Goal: Task Accomplishment & Management: Complete application form

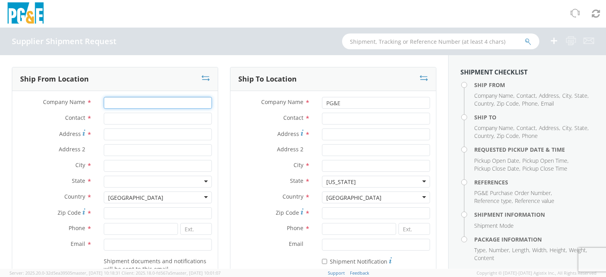
click at [115, 105] on input "Company Name *" at bounding box center [158, 103] width 108 height 12
type input "[PERSON_NAME]"
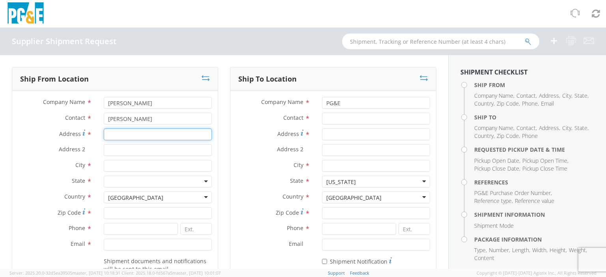
type input "[STREET_ADDRESS]"
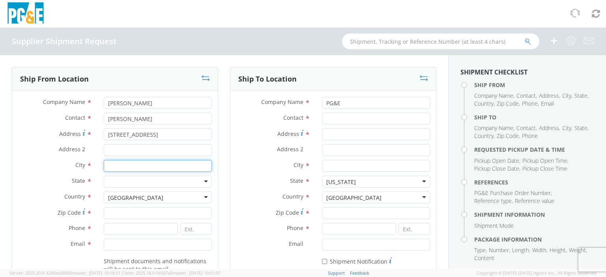
type input "chino"
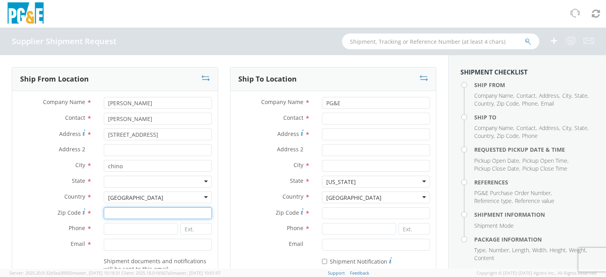
type input "91710"
type input "6147536058"
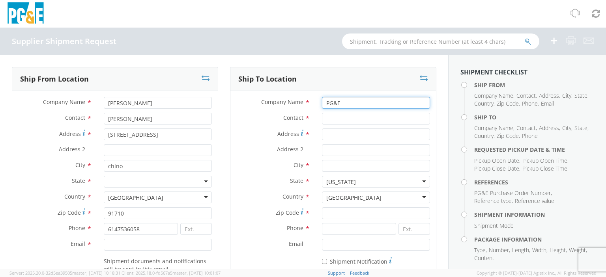
click at [351, 106] on input "PG&E" at bounding box center [376, 103] width 108 height 12
click at [346, 119] on input "Contact *" at bounding box center [376, 119] width 108 height 12
type input "[PERSON_NAME]"
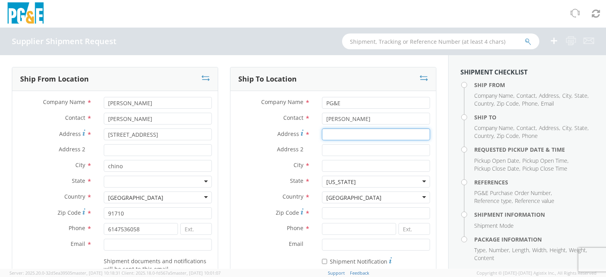
click at [336, 133] on input "Address *" at bounding box center [376, 135] width 108 height 12
type input "[STREET_ADDRESS]"
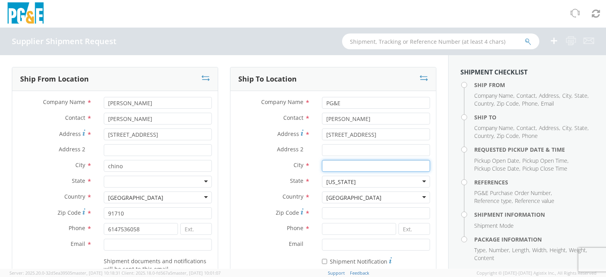
click at [336, 169] on input "City *" at bounding box center [376, 166] width 108 height 12
type input "[GEOGRAPHIC_DATA]"
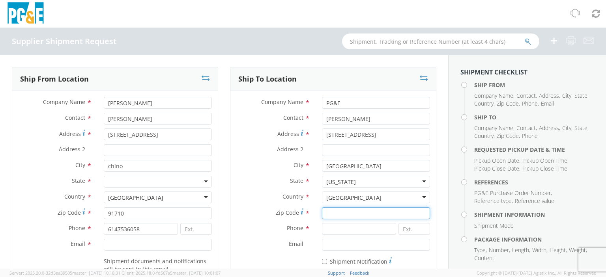
click at [343, 210] on input "Zip Code *" at bounding box center [376, 214] width 108 height 12
type input "93401"
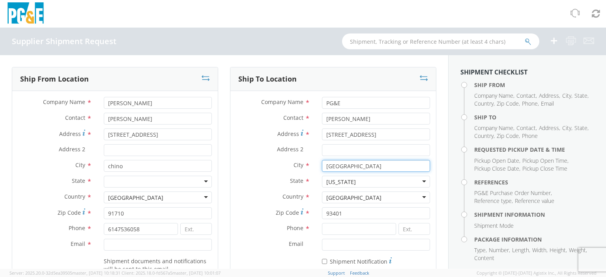
click at [401, 162] on input "[GEOGRAPHIC_DATA]" at bounding box center [376, 166] width 108 height 12
type input "SAN [PERSON_NAME] OBISPO"
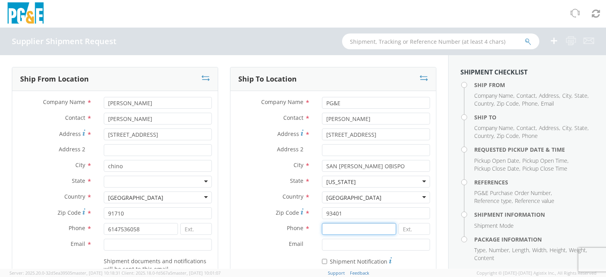
click at [340, 224] on input at bounding box center [359, 229] width 74 height 12
click at [344, 227] on input "713.921.7900" at bounding box center [359, 229] width 74 height 12
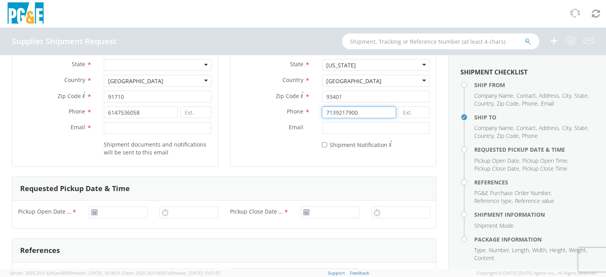
scroll to position [118, 0]
type input "7139217900"
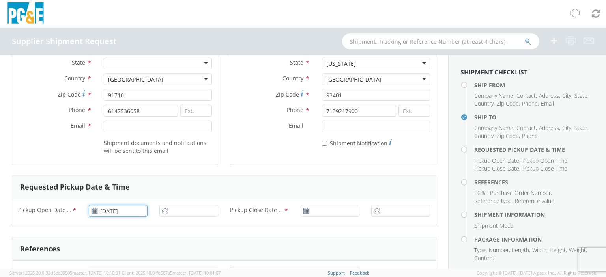
click at [106, 211] on input "[DATE]" at bounding box center [118, 211] width 59 height 12
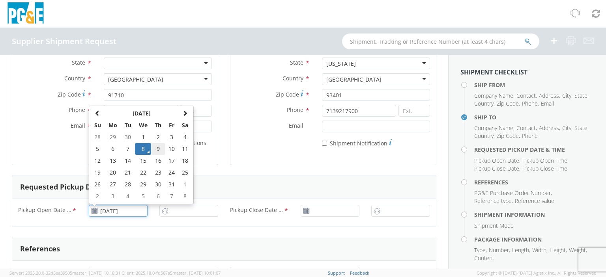
click at [157, 151] on td "9" at bounding box center [158, 149] width 14 height 12
type input "[DATE]"
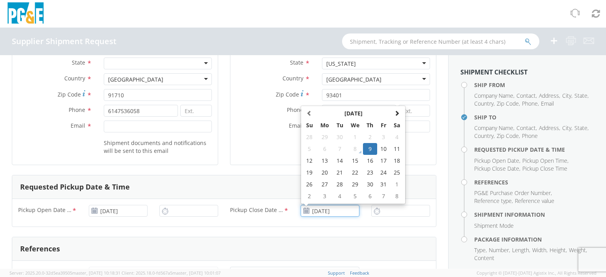
click at [307, 211] on input "[DATE]" at bounding box center [330, 211] width 59 height 12
click at [383, 148] on td "10" at bounding box center [383, 149] width 13 height 12
type input "[DATE]"
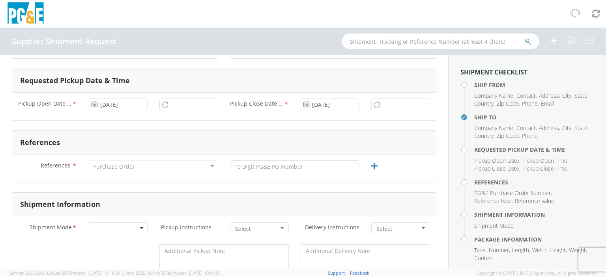
scroll to position [237, 0]
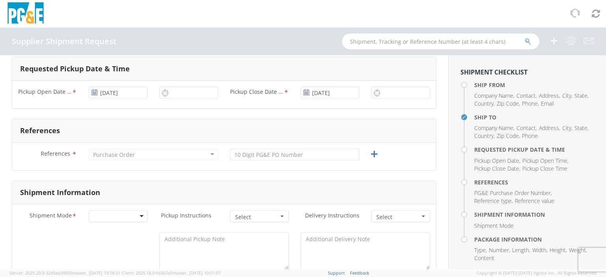
click at [200, 81] on div "Pickup Open Date & Time * [DATE] Pickup Close Date & Time * [DATE]" at bounding box center [224, 95] width 424 height 28
type input "2:00 PM"
click at [195, 92] on input "2:00 PM" at bounding box center [188, 93] width 59 height 12
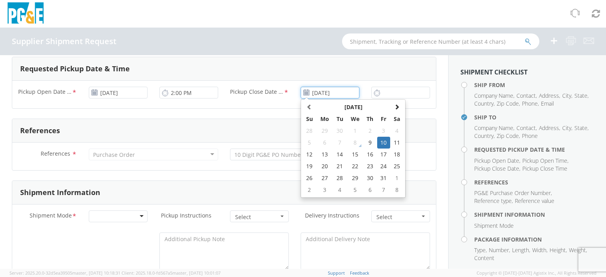
click at [319, 94] on input "[DATE]" at bounding box center [330, 93] width 59 height 12
click at [363, 143] on td "9" at bounding box center [370, 143] width 14 height 12
type input "[DATE]"
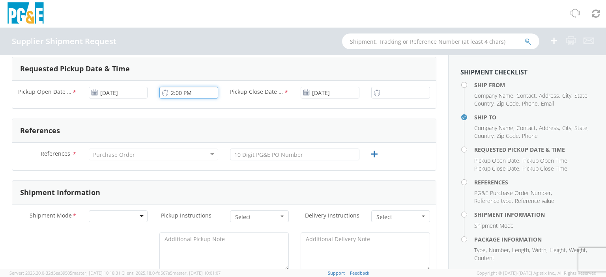
click at [180, 91] on input "2:00 PM" at bounding box center [188, 93] width 59 height 12
type input "12:00 PM"
click at [382, 90] on input "2:00 PM" at bounding box center [400, 93] width 59 height 12
type input "3:30 PM"
click at [106, 153] on div "Purchase Order" at bounding box center [114, 155] width 42 height 8
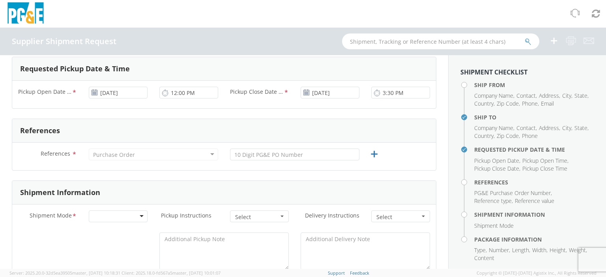
drag, startPoint x: 151, startPoint y: 153, endPoint x: 155, endPoint y: 156, distance: 4.8
click at [152, 154] on div "Purchase Order" at bounding box center [153, 155] width 129 height 12
click at [250, 156] on input "text" at bounding box center [294, 155] width 129 height 12
click at [190, 157] on div "Purchase Order" at bounding box center [153, 155] width 129 height 12
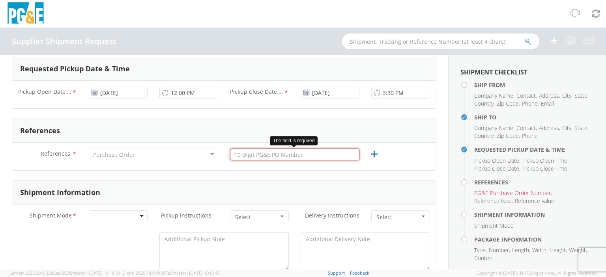
click at [251, 155] on input "text" at bounding box center [294, 155] width 129 height 12
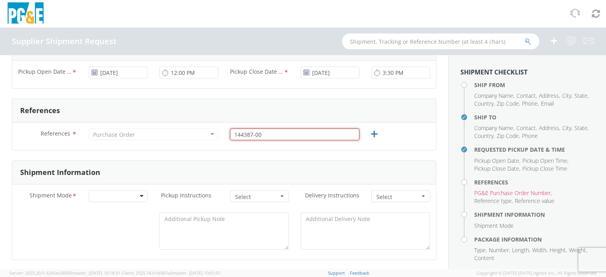
scroll to position [276, 0]
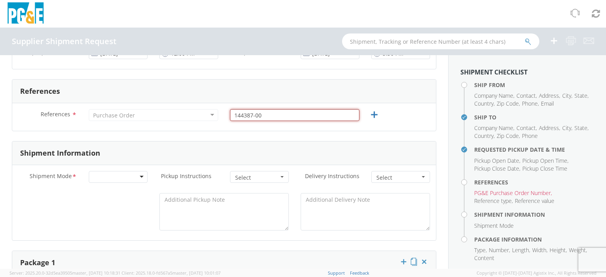
type input "144387-00"
click at [118, 175] on div at bounding box center [118, 177] width 59 height 12
click at [256, 181] on span "Select" at bounding box center [256, 178] width 43 height 8
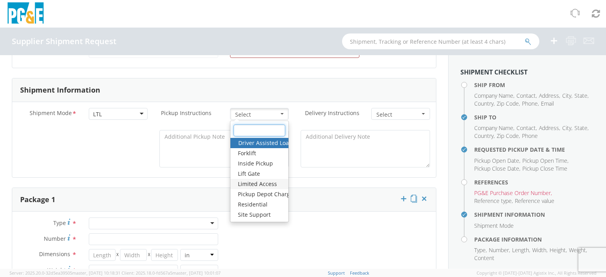
scroll to position [316, 0]
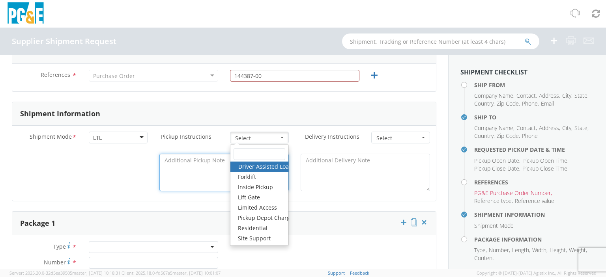
click at [187, 185] on textarea at bounding box center [223, 172] width 129 height 37
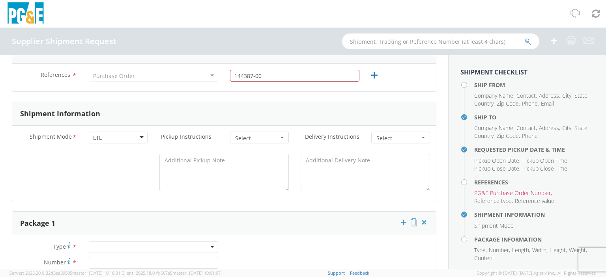
click at [379, 137] on span "Select" at bounding box center [397, 139] width 43 height 8
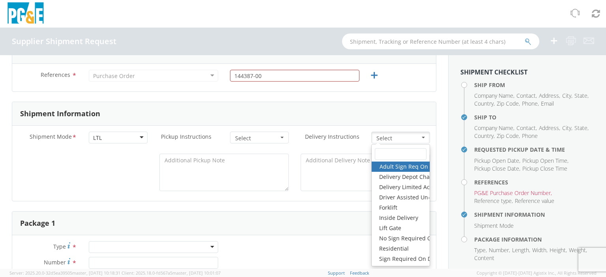
click at [379, 137] on span "Select" at bounding box center [397, 139] width 43 height 8
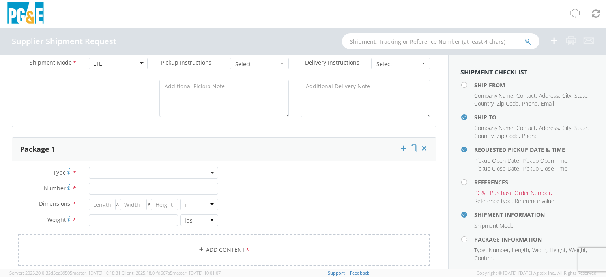
scroll to position [395, 0]
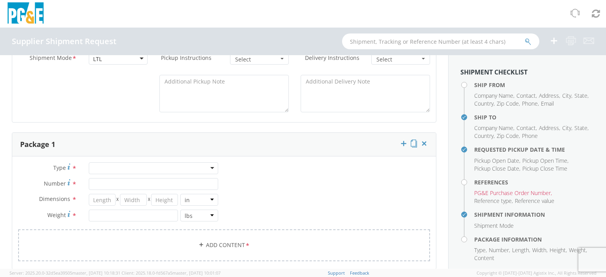
click at [106, 169] on div at bounding box center [153, 169] width 129 height 12
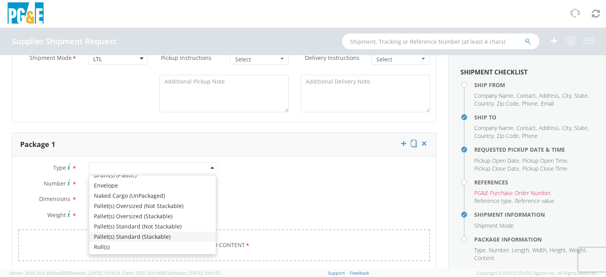
scroll to position [0, 0]
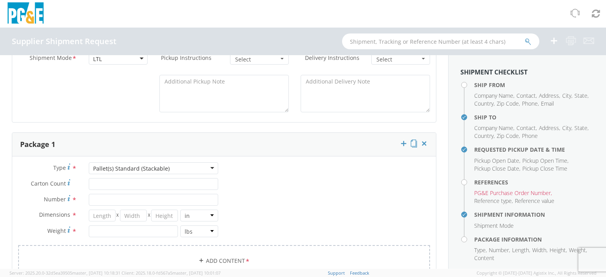
click at [159, 171] on div "Pallet(s) Standard (Stackable)" at bounding box center [131, 169] width 77 height 8
click at [117, 183] on input "Carton Count *" at bounding box center [153, 184] width 129 height 12
click at [114, 197] on input "Number *" at bounding box center [153, 200] width 129 height 12
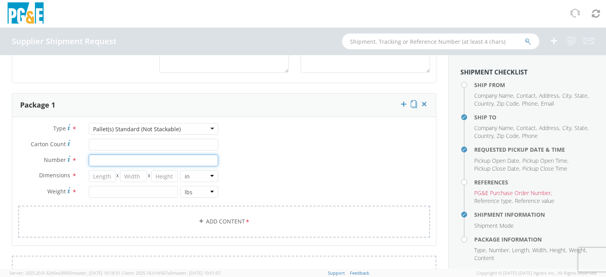
type input "8"
type input "1"
click at [107, 176] on input "number" at bounding box center [102, 176] width 27 height 12
type input "48"
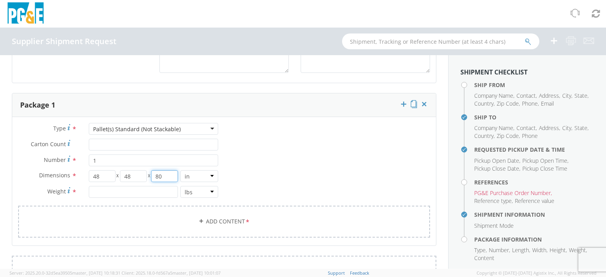
type input "80"
click at [139, 193] on input "number" at bounding box center [133, 192] width 89 height 12
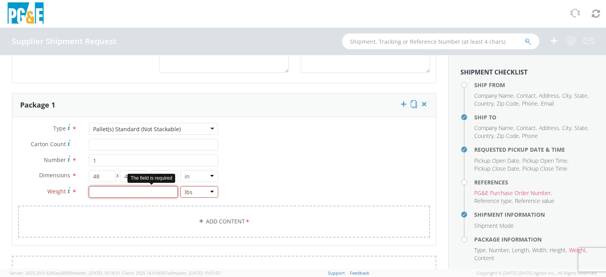
type input "2"
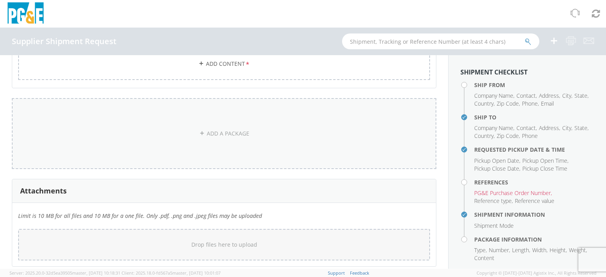
scroll to position [513, 0]
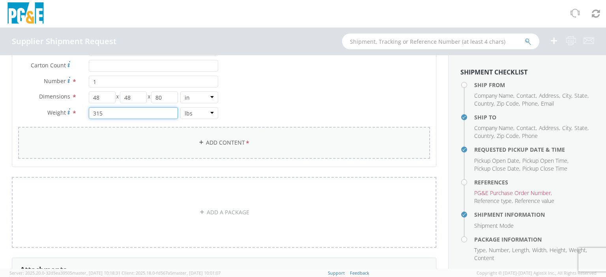
type input "315"
click at [200, 154] on link "Add Content *" at bounding box center [224, 143] width 412 height 32
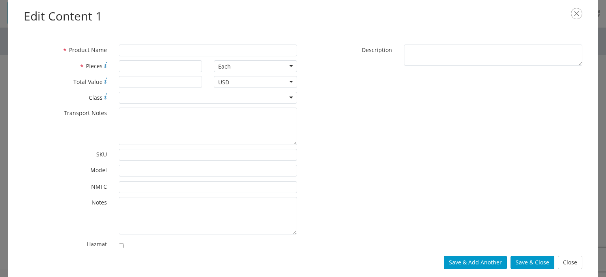
click at [137, 58] on div "* Product Name" at bounding box center [160, 53] width 285 height 16
click at [136, 54] on input "* Product Name" at bounding box center [208, 51] width 178 height 12
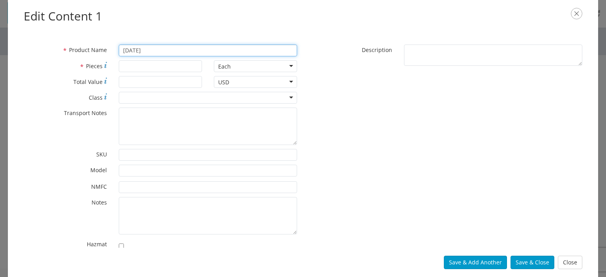
type input "[DATE]"
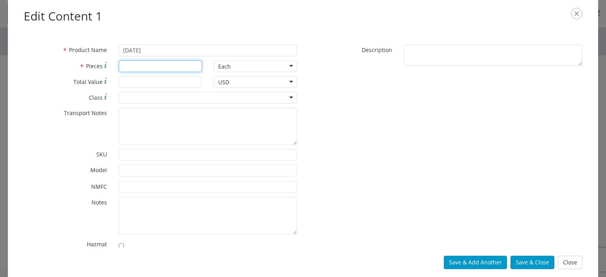
click at [132, 65] on input "* Pieces" at bounding box center [160, 66] width 83 height 12
type input "8"
click at [154, 84] on input "* Total Value" at bounding box center [160, 82] width 83 height 12
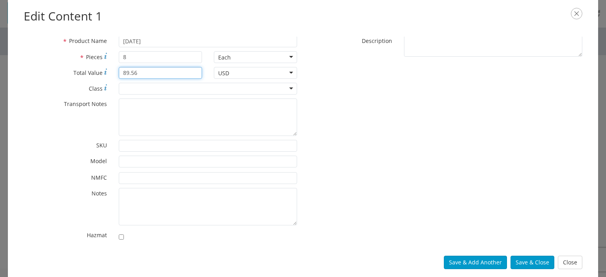
scroll to position [13, 0]
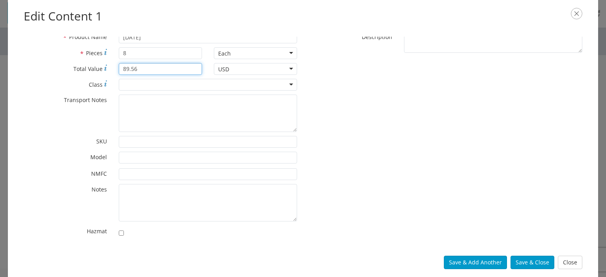
type input "89.56"
click at [150, 84] on div at bounding box center [208, 85] width 178 height 12
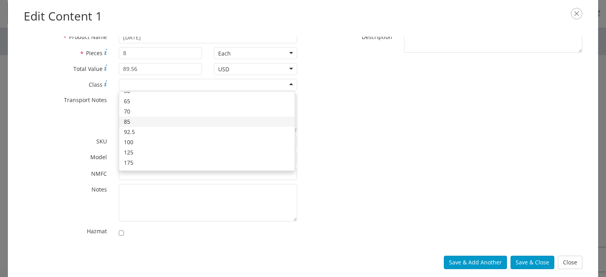
scroll to position [58, 0]
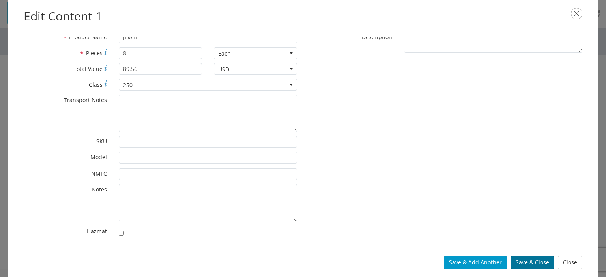
click at [554, 261] on button "Save & Close" at bounding box center [533, 262] width 44 height 13
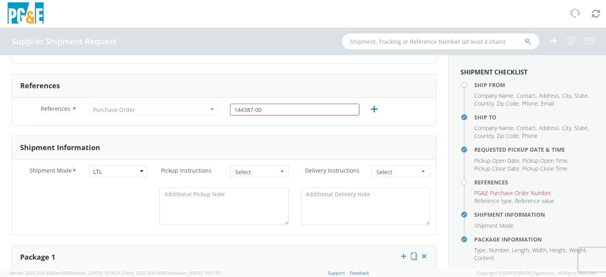
scroll to position [264, 0]
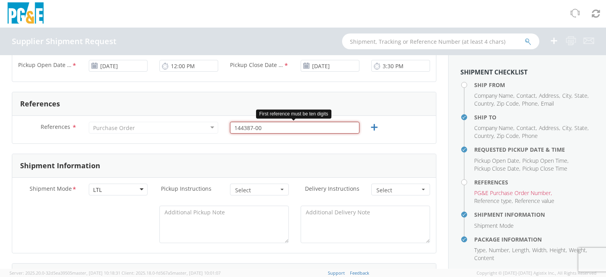
click at [252, 124] on input "144387-00" at bounding box center [294, 128] width 129 height 12
click at [393, 122] on div "References * Purchase Order Purchase Order Account Type Activity ID Airline App…" at bounding box center [224, 130] width 424 height 16
click at [281, 132] on input "14438700" at bounding box center [294, 128] width 129 height 12
type input "1"
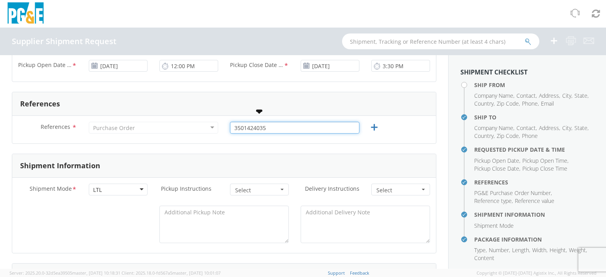
type input "3501424035"
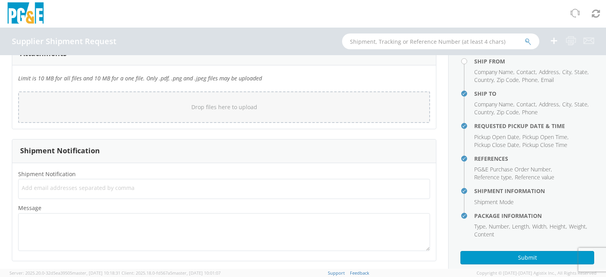
scroll to position [37, 0]
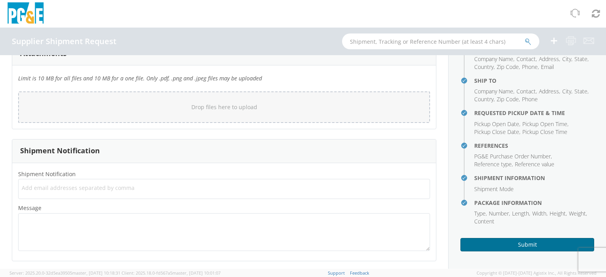
click at [532, 244] on button "Submit" at bounding box center [527, 244] width 134 height 13
click at [533, 251] on button "Submit" at bounding box center [527, 244] width 134 height 13
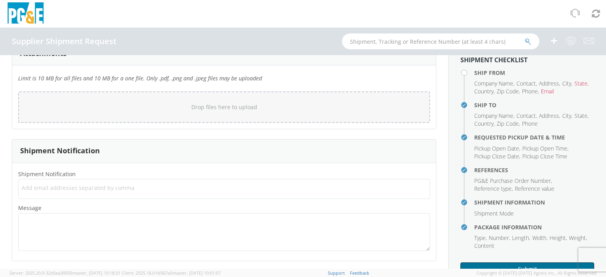
scroll to position [0, 0]
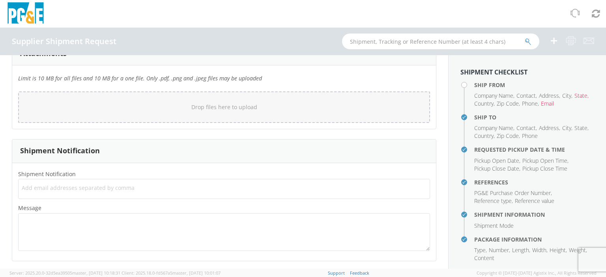
click at [474, 85] on h4 "Ship From" at bounding box center [534, 85] width 120 height 6
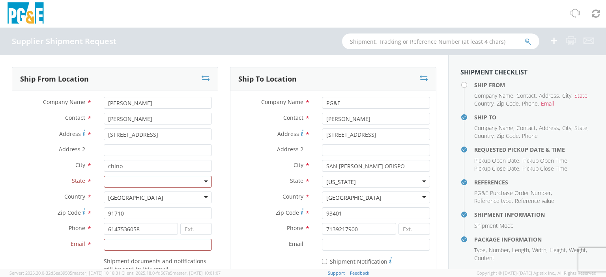
click at [137, 176] on div at bounding box center [158, 182] width 108 height 12
click at [139, 245] on input "Email *" at bounding box center [158, 245] width 108 height 12
type input "[PERSON_NAME][EMAIL_ADDRESS][PERSON_NAME][PERSON_NAME][DOMAIN_NAME]"
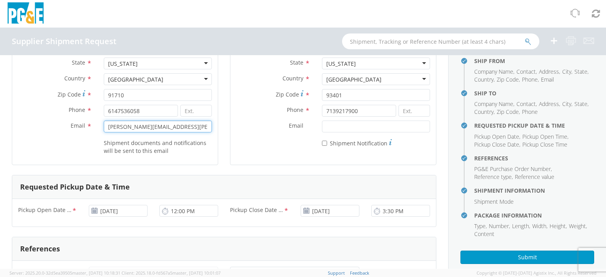
scroll to position [37, 0]
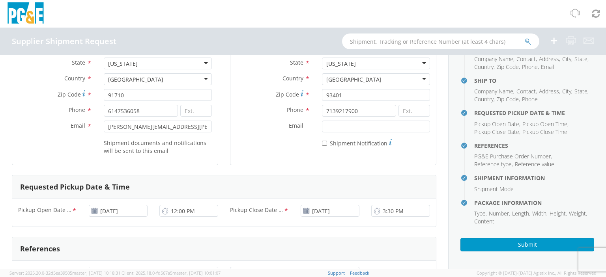
click at [525, 255] on aside "Shipment Checklist Ship From Company Name , Contact , Address , City , State , …" at bounding box center [527, 162] width 158 height 214
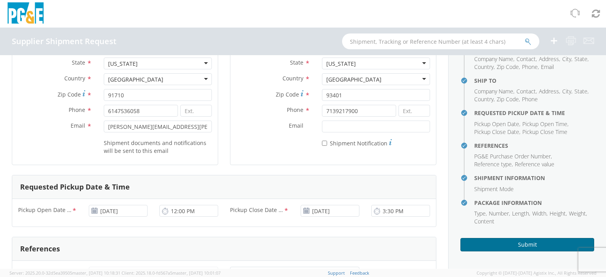
click at [521, 248] on button "Submit" at bounding box center [527, 244] width 134 height 13
